Goal: Navigation & Orientation: Go to known website

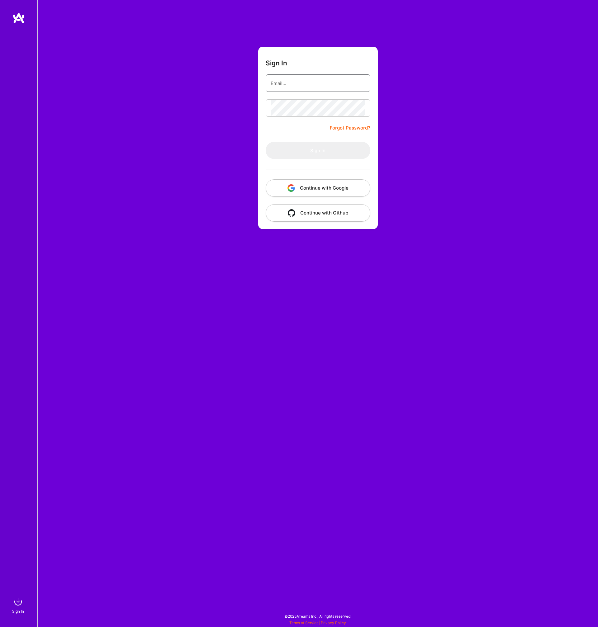
type input "[EMAIL_ADDRESS][DOMAIN_NAME]"
click at [318, 186] on button "Continue with Google" at bounding box center [318, 187] width 105 height 17
